Goal: Entertainment & Leisure: Consume media (video, audio)

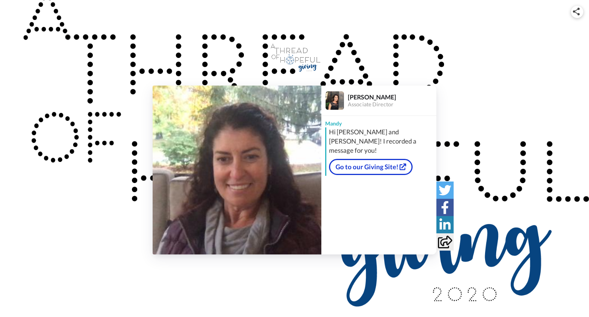
click at [219, 185] on img at bounding box center [237, 170] width 169 height 169
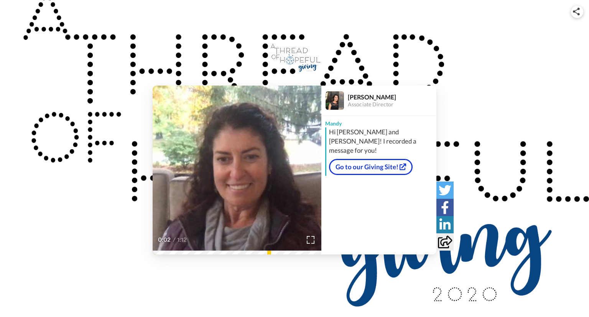
click at [238, 172] on icon at bounding box center [237, 170] width 20 height 20
click at [339, 138] on div "Hi [PERSON_NAME] and [PERSON_NAME]! I recorded a message for you!" at bounding box center [381, 141] width 105 height 28
click at [335, 197] on div "[PERSON_NAME] Hi [PERSON_NAME] and [PERSON_NAME]! I recorded a message for you!…" at bounding box center [378, 173] width 115 height 115
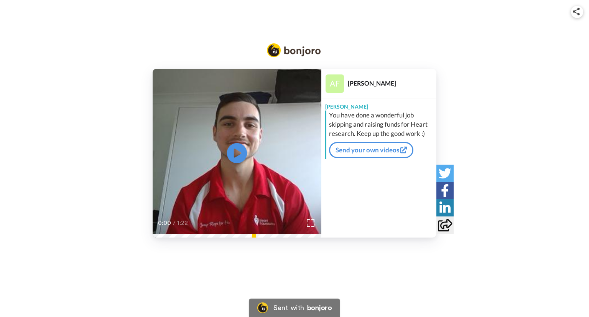
click at [243, 152] on icon at bounding box center [237, 153] width 20 height 20
click at [474, 82] on div "Play/Pause 0:42 / 1:22 Alex Fernandez Alex You have done a wonderful job skippi…" at bounding box center [294, 153] width 589 height 169
